Goal: Navigation & Orientation: Find specific page/section

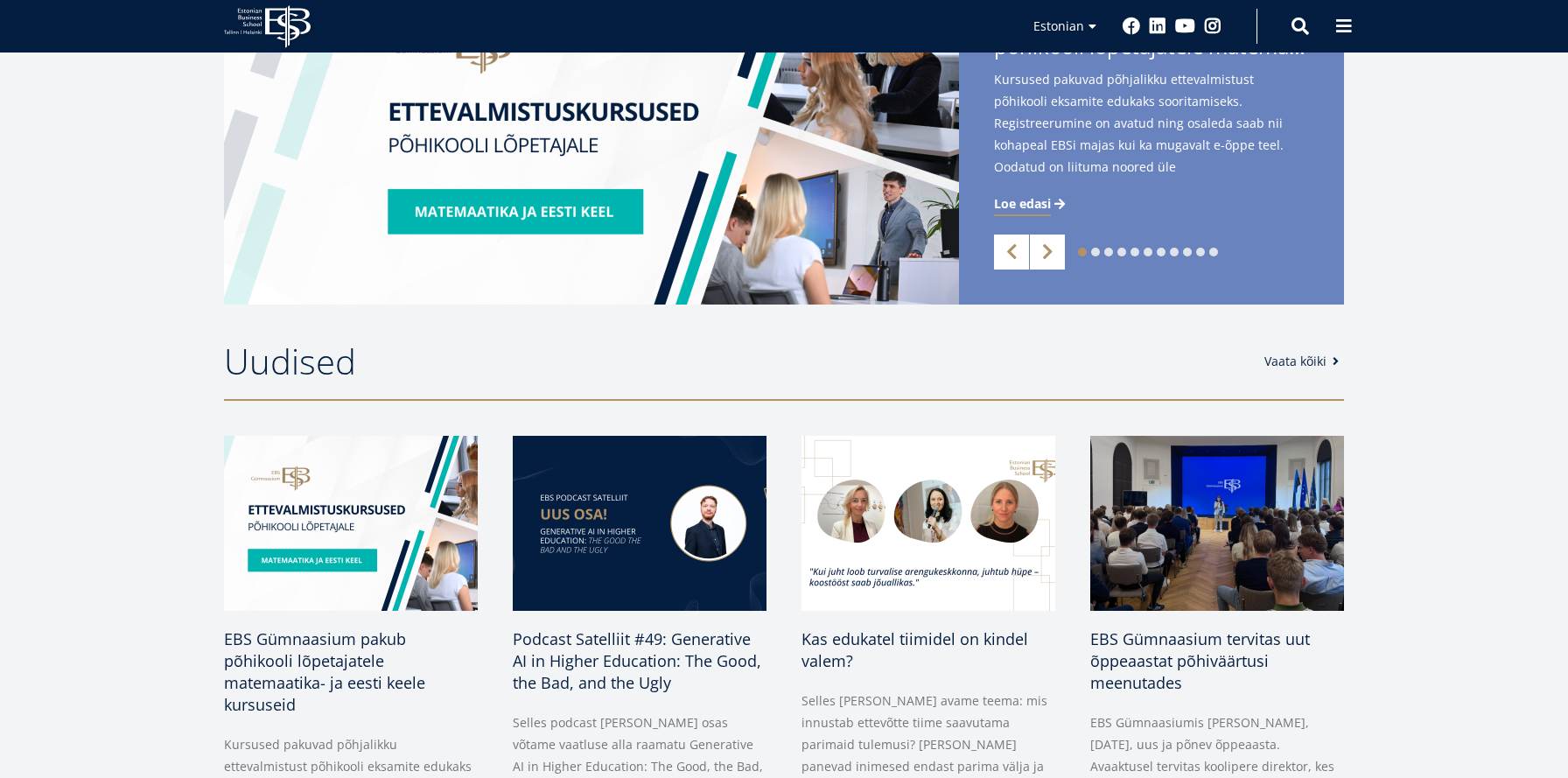
scroll to position [521, 0]
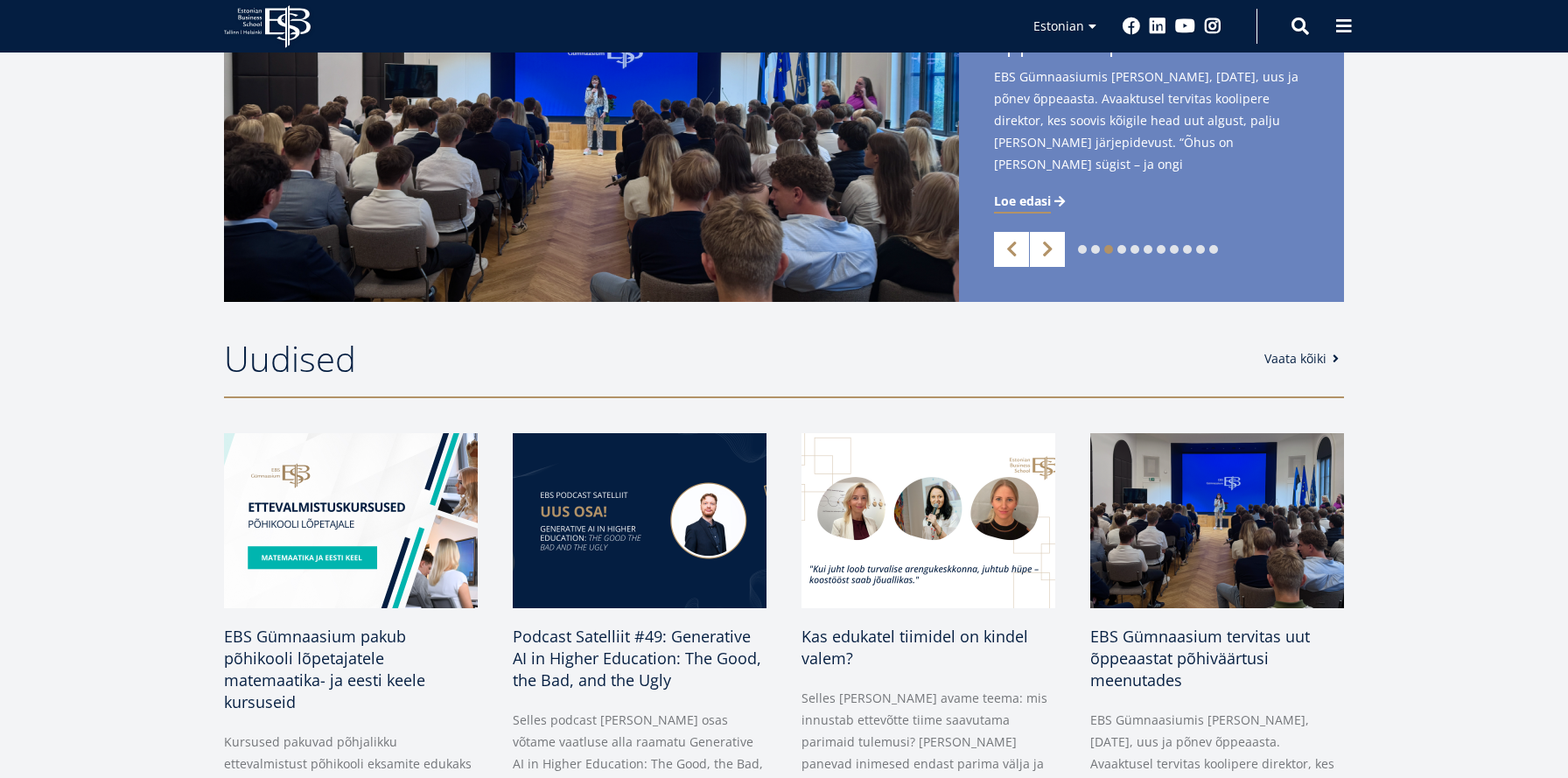
click at [1446, 176] on div "1 2 3 4 5 6 7 8 9 10 11 Previous Next EBS Gümnaasium pakub põhikooli lõpetajate…" at bounding box center [784, 136] width 1568 height 333
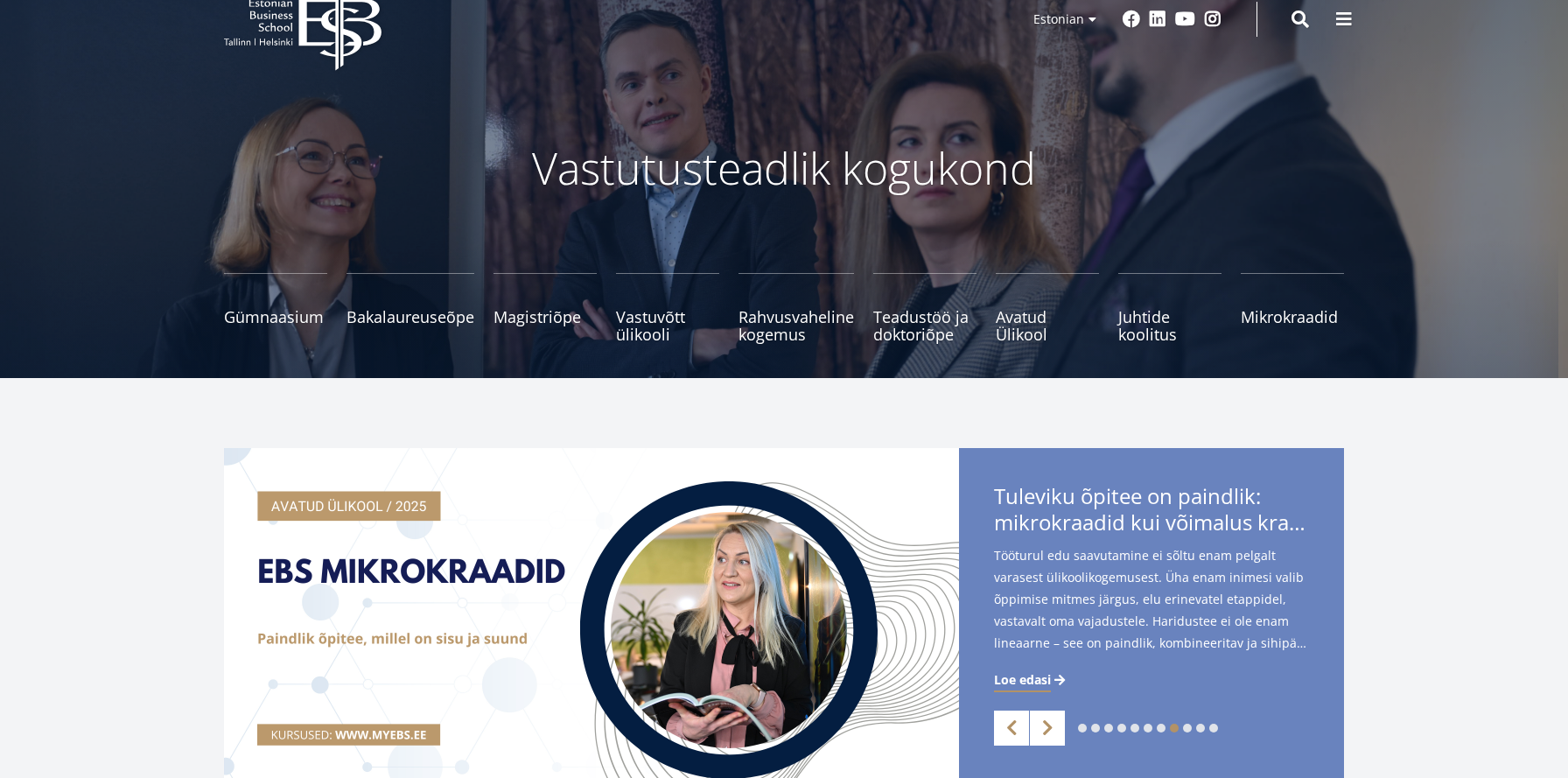
scroll to position [0, 0]
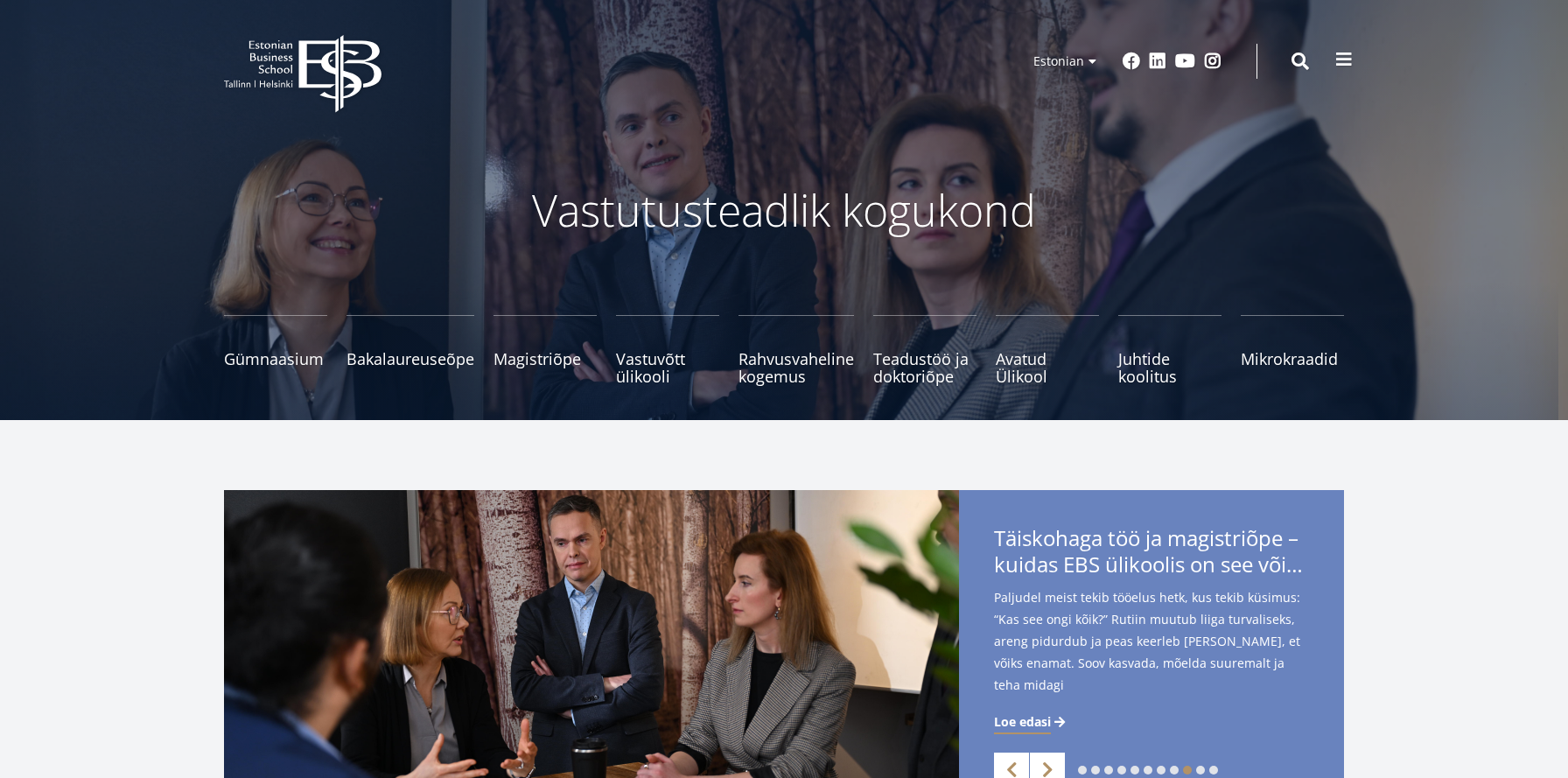
click at [1344, 62] on span at bounding box center [1345, 60] width 18 height 18
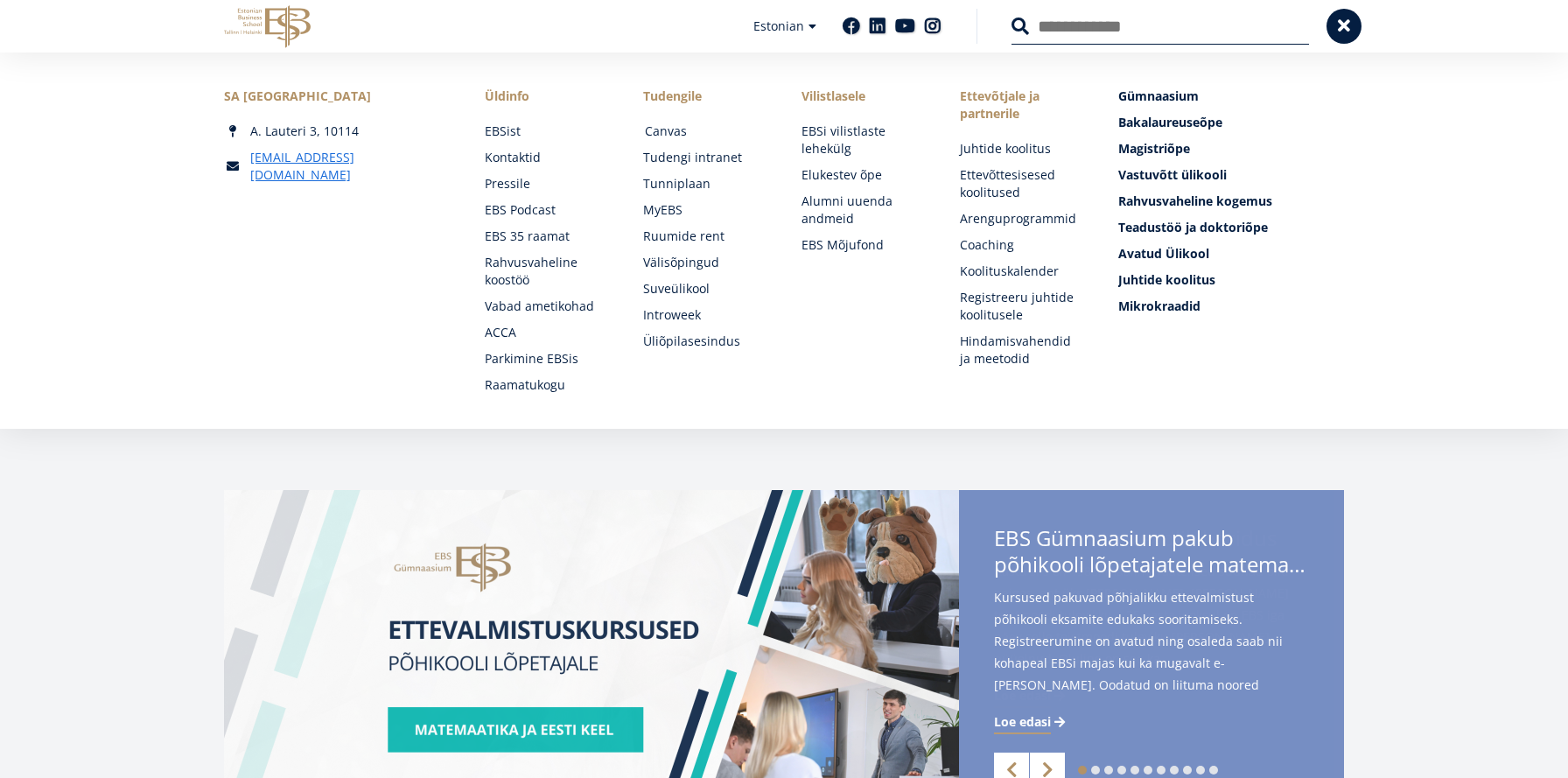
click at [684, 133] on link "Canvas" at bounding box center [706, 132] width 123 height 18
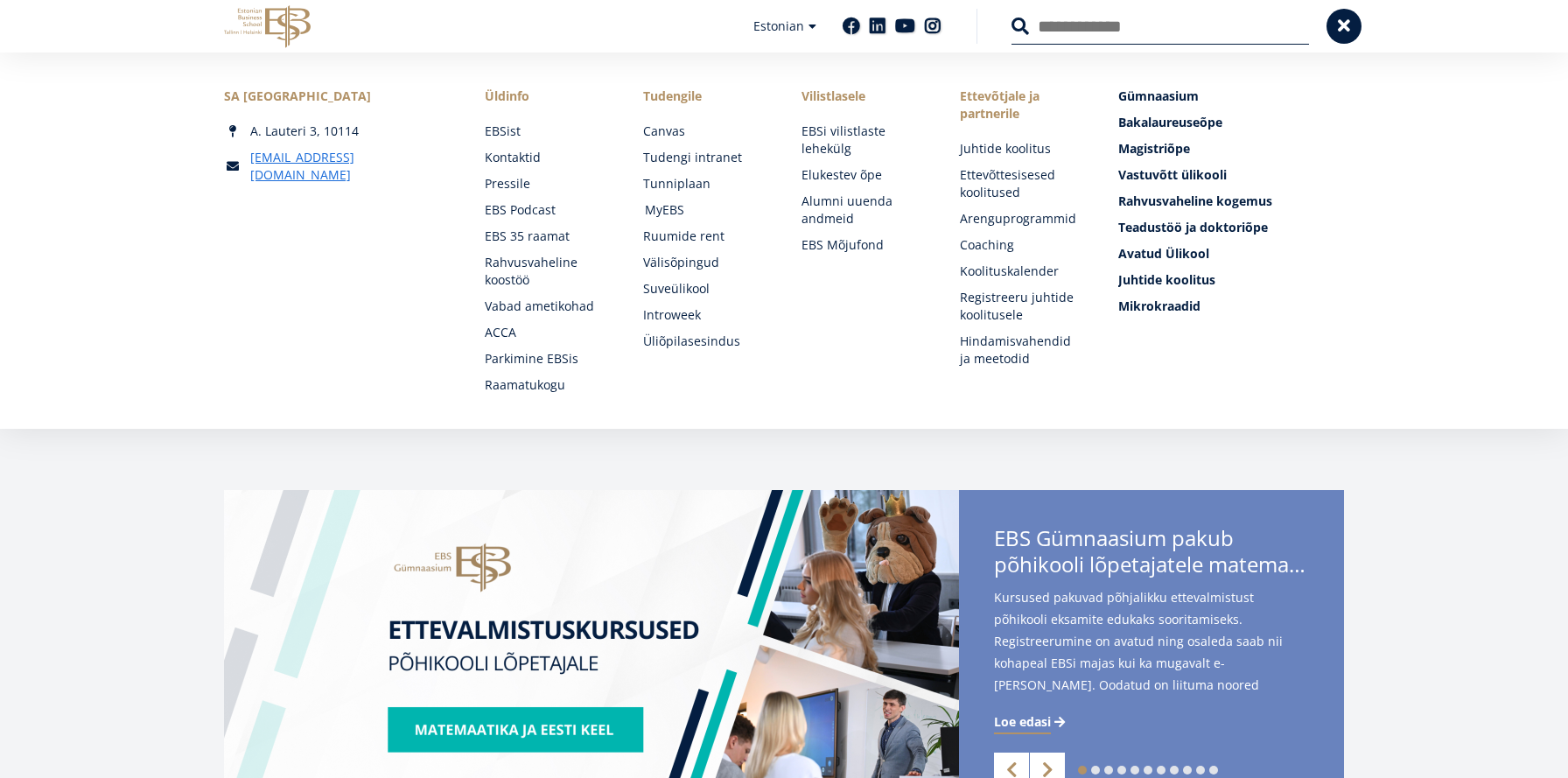
click at [682, 206] on link "MyEBS" at bounding box center [706, 210] width 123 height 18
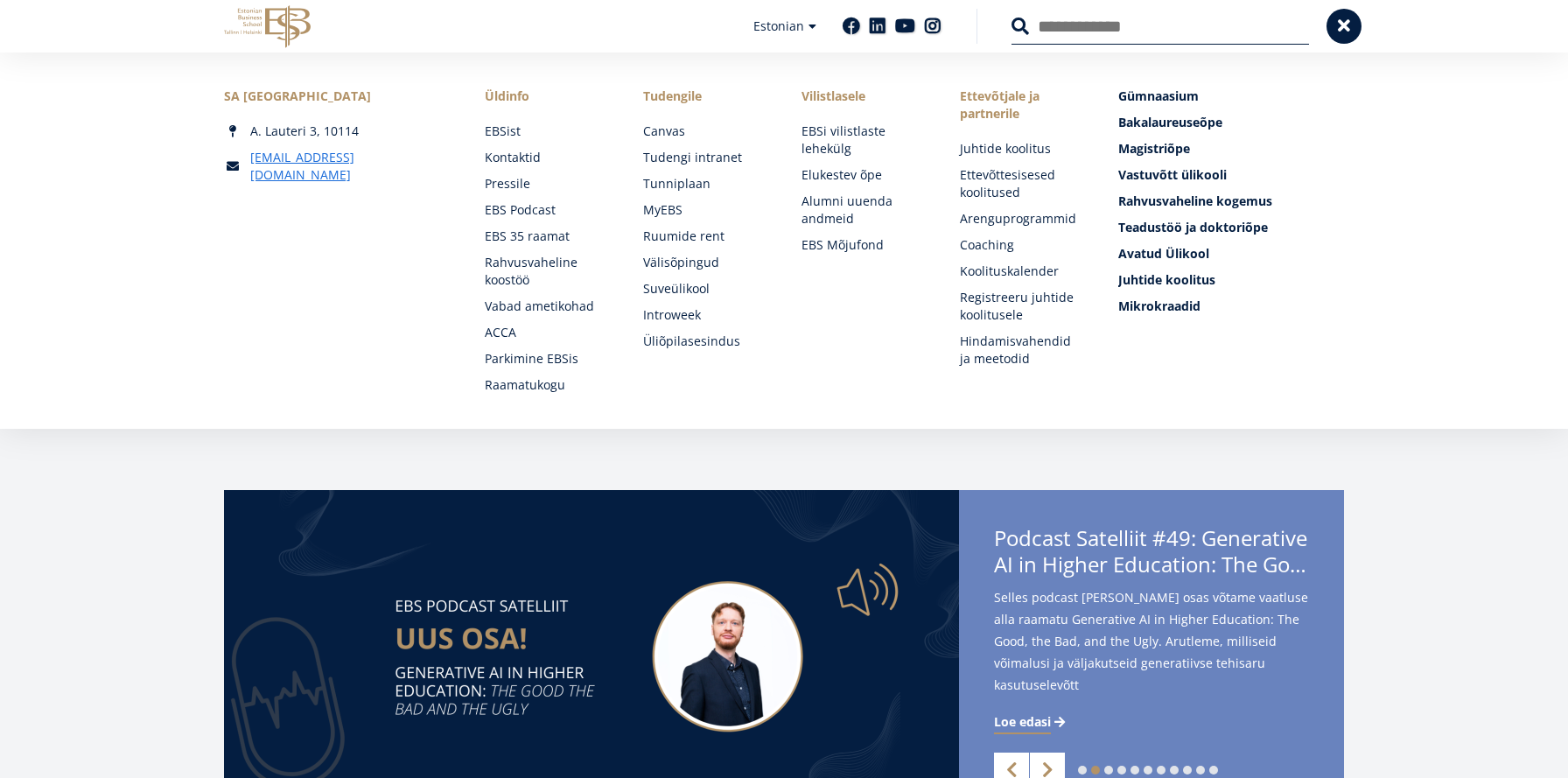
click at [262, 515] on img at bounding box center [591, 656] width 735 height 333
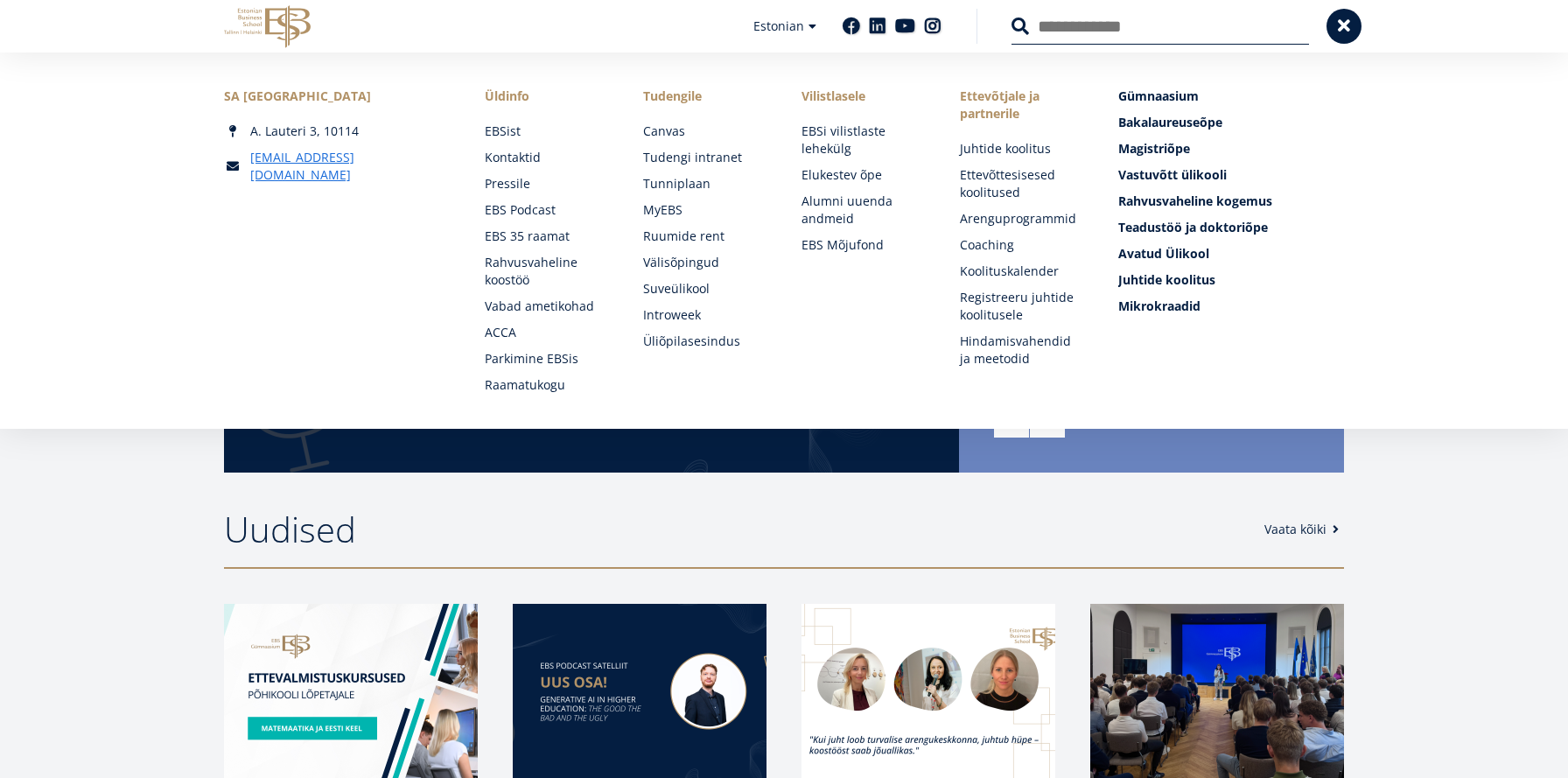
scroll to position [394, 0]
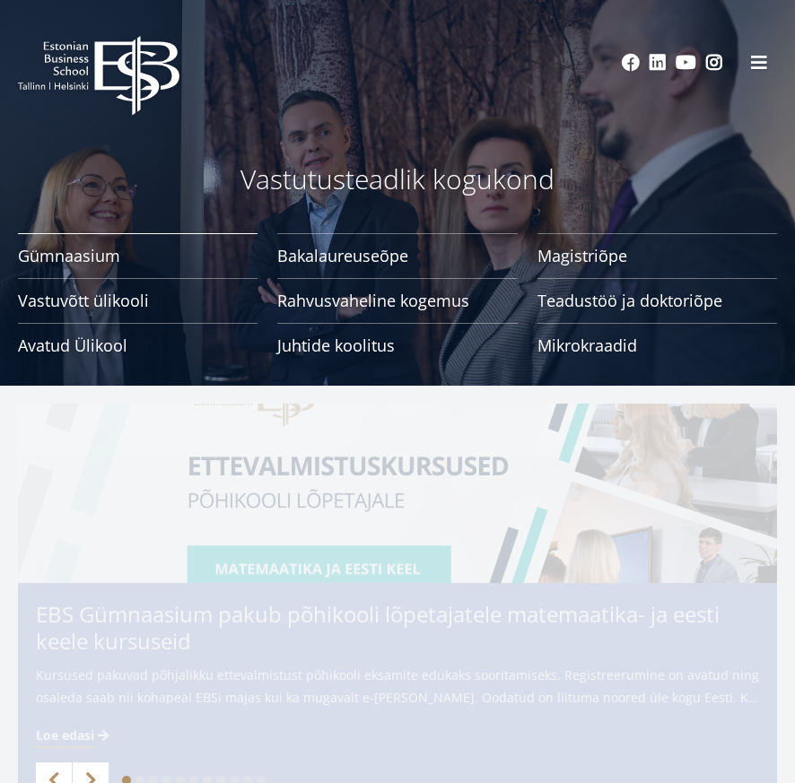
click at [109, 260] on span "Gümnaasium Tutvu ja registreeru" at bounding box center [138, 256] width 240 height 18
